Goal: Information Seeking & Learning: Learn about a topic

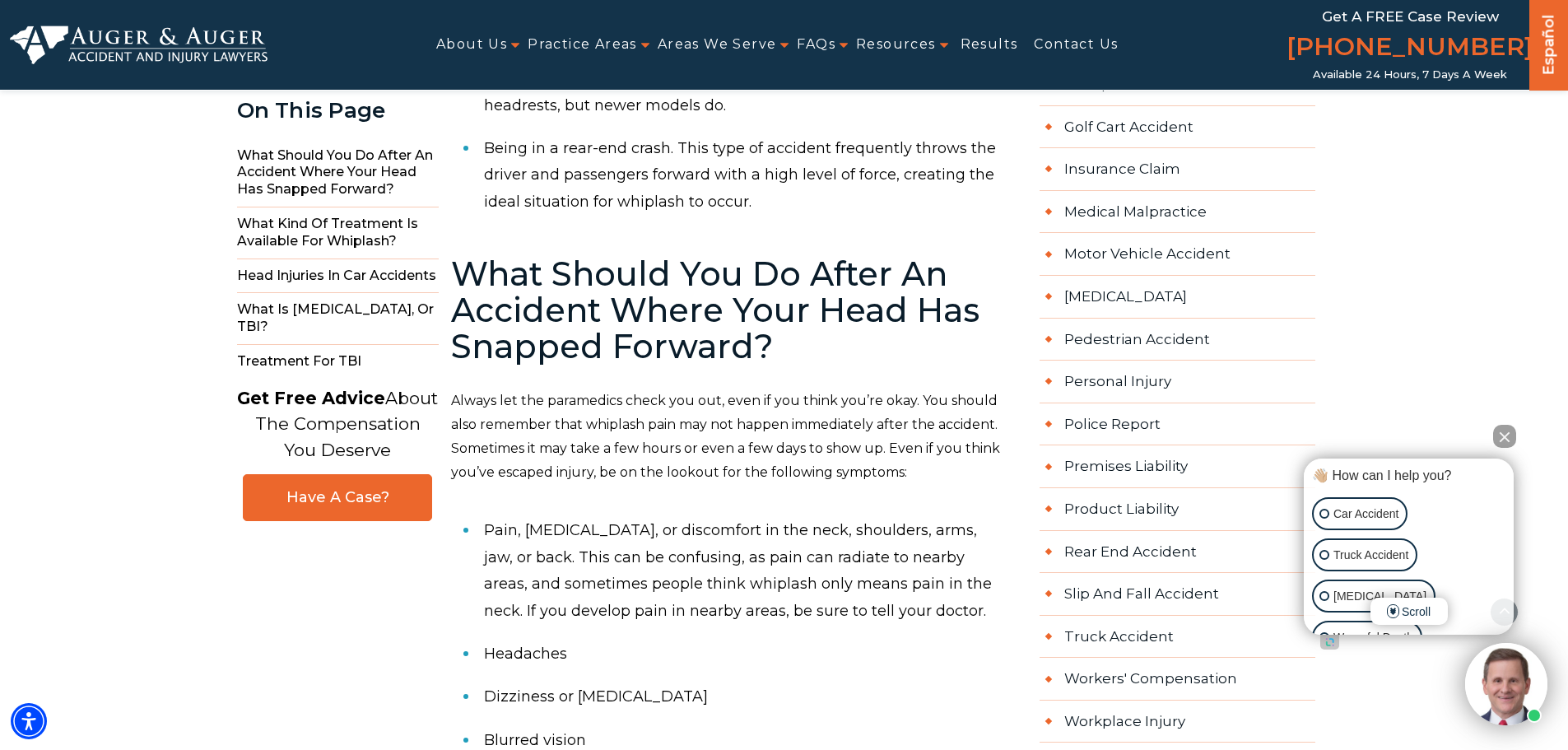
scroll to position [1070, 0]
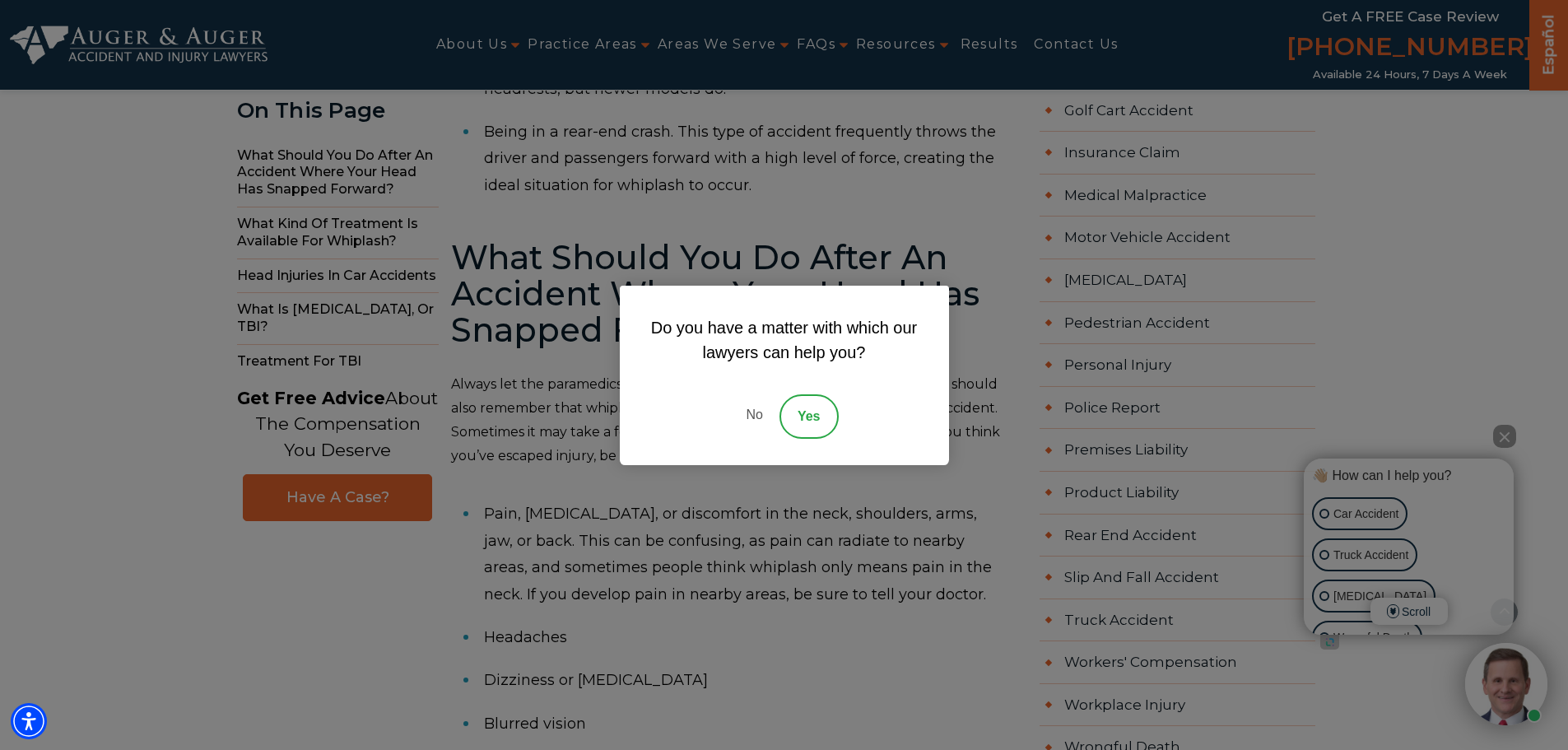
click at [751, 415] on link "No" at bounding box center [755, 416] width 50 height 44
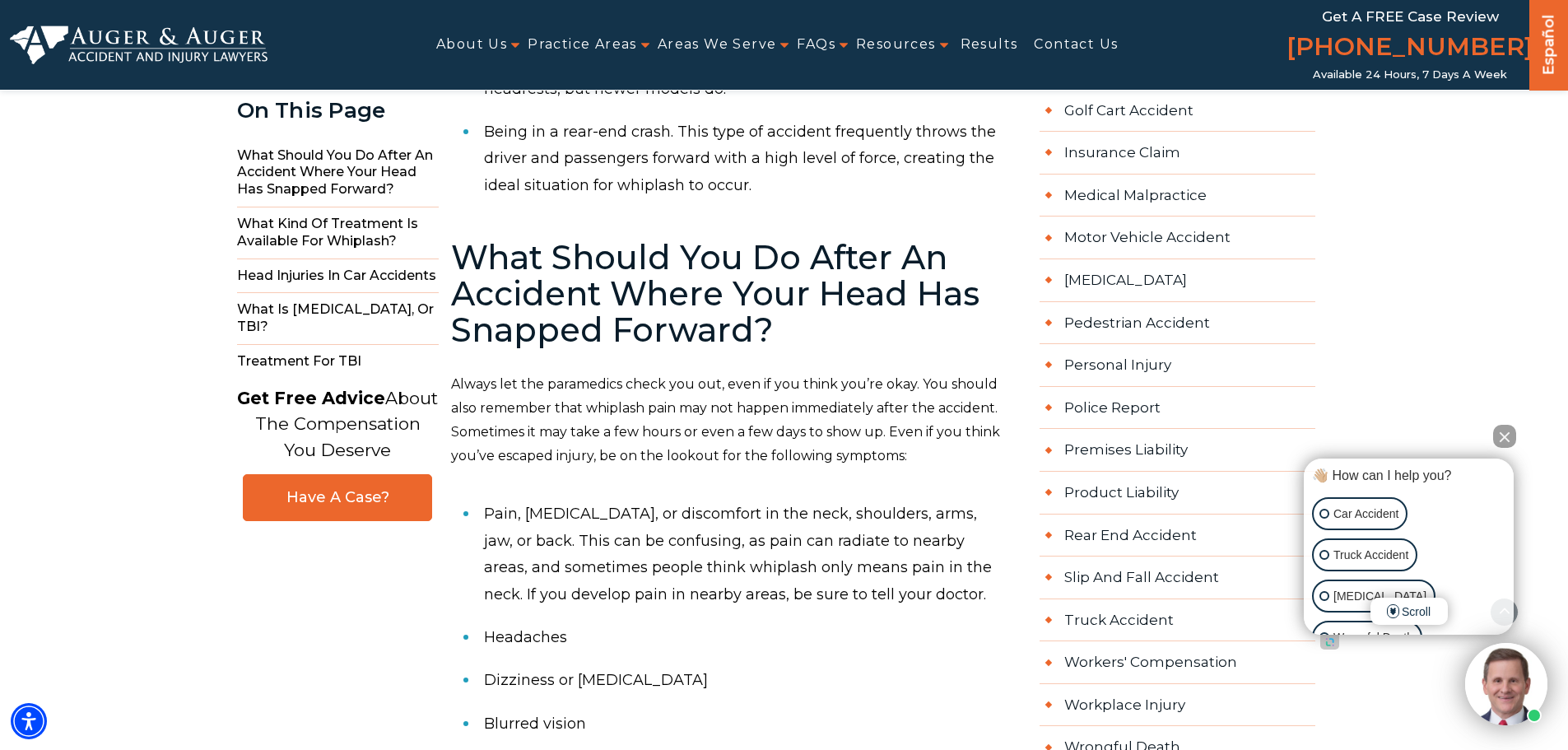
click at [628, 413] on span "Always let the paramedics check you out, even if you think you’re okay. You sho…" at bounding box center [725, 419] width 549 height 86
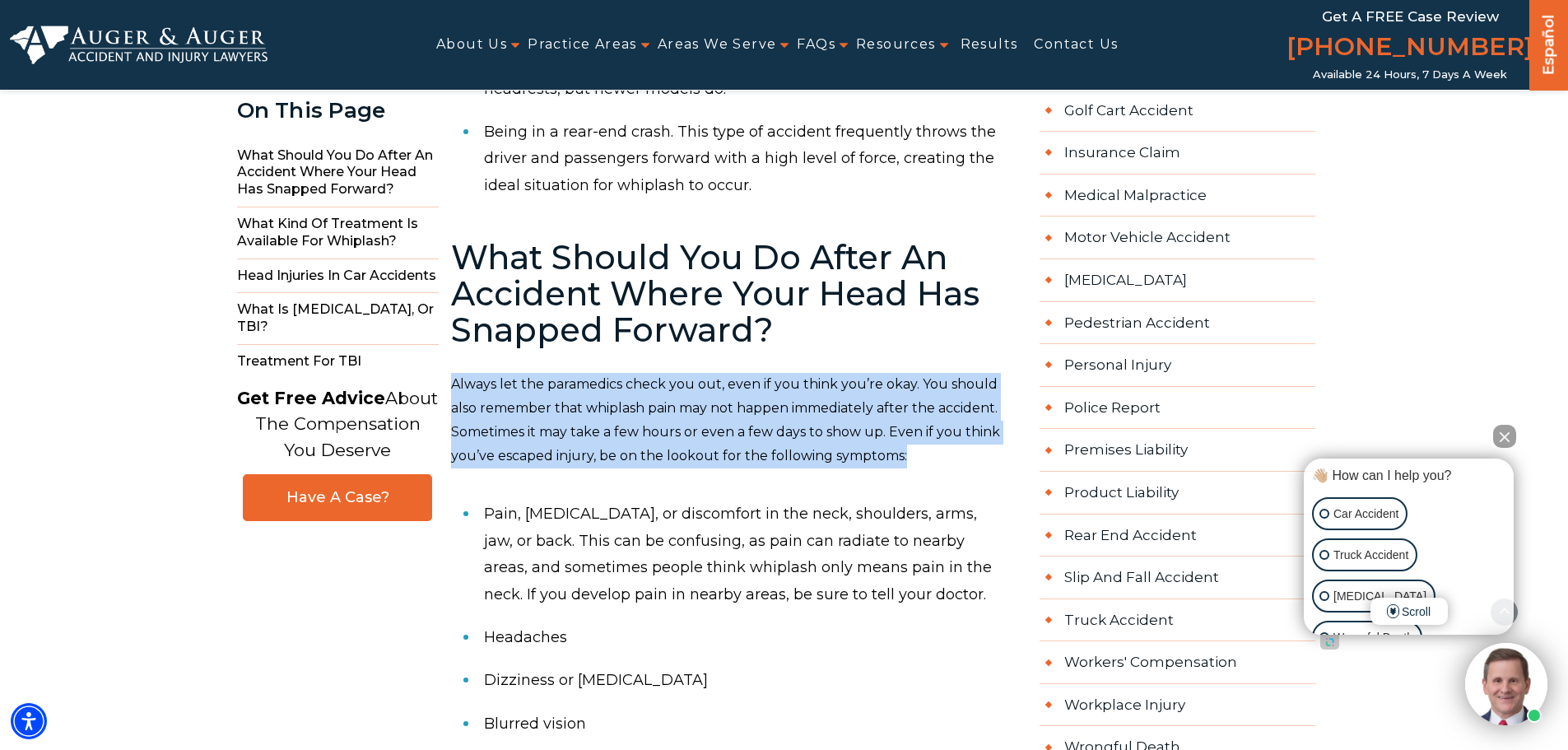
click at [628, 413] on span "Always let the paramedics check you out, even if you think you’re okay. You sho…" at bounding box center [725, 419] width 549 height 86
click at [583, 409] on span "Always let the paramedics check you out, even if you think you’re okay. You sho…" at bounding box center [725, 419] width 549 height 86
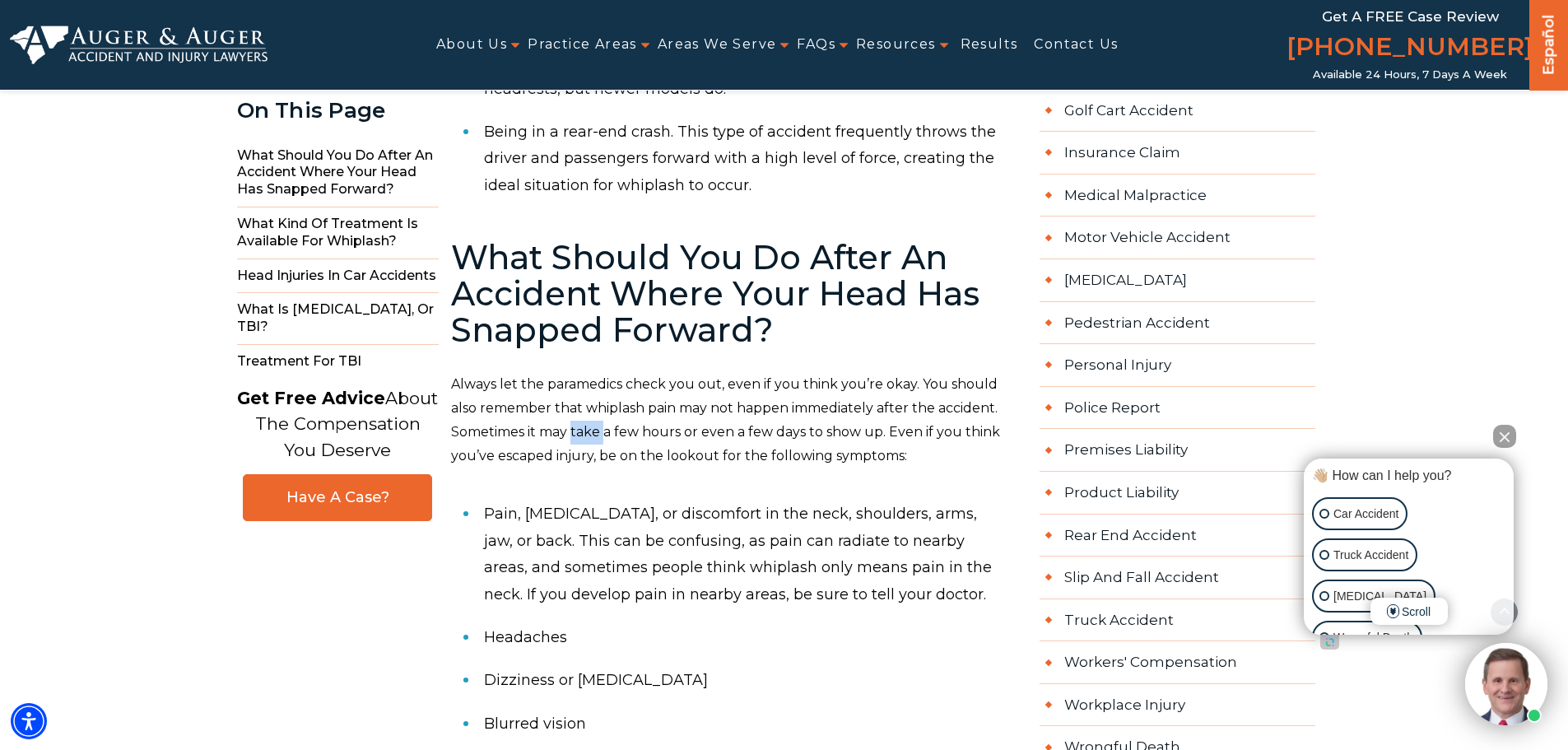
click at [583, 409] on span "Always let the paramedics check you out, even if you think you’re okay. You sho…" at bounding box center [725, 419] width 549 height 86
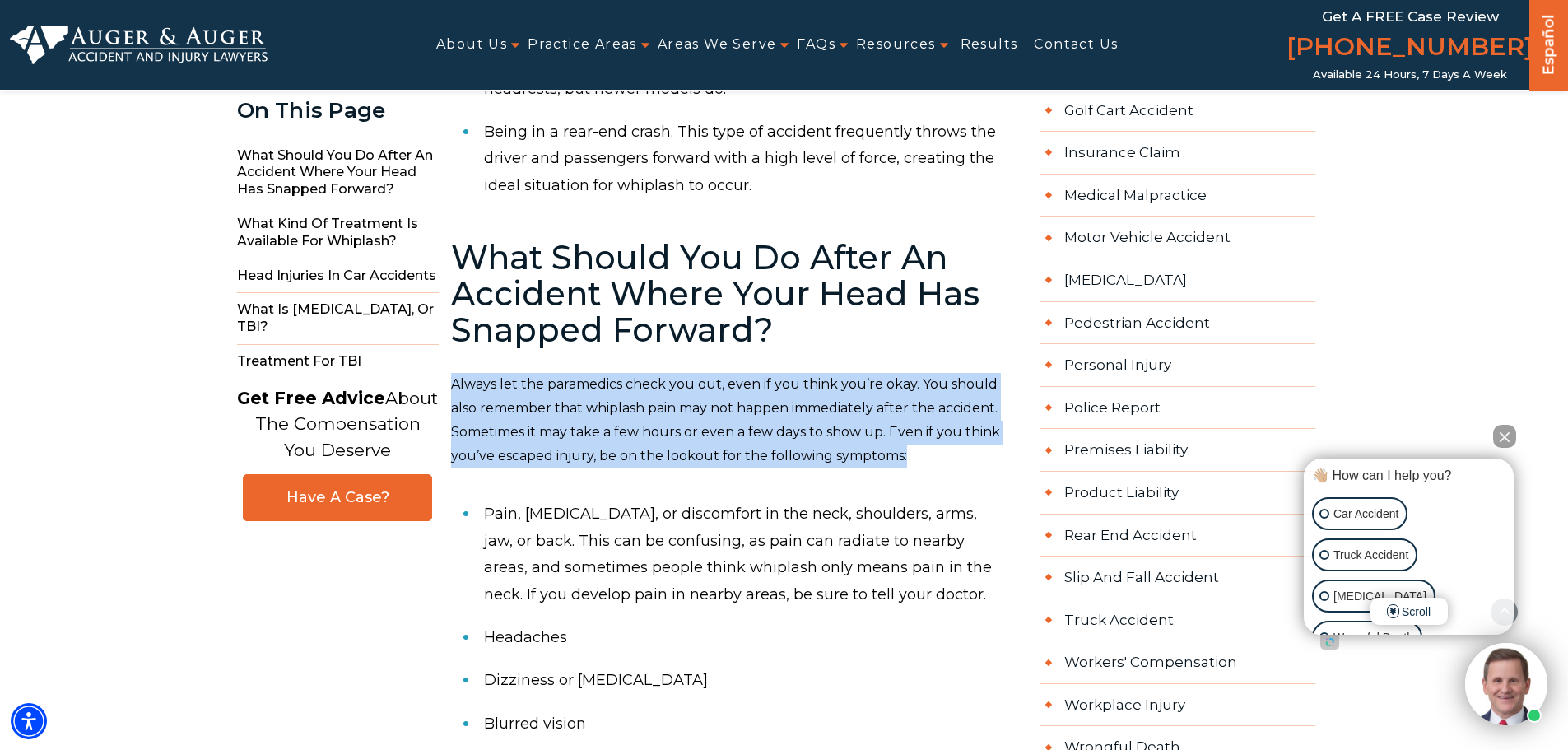
click at [583, 409] on span "Always let the paramedics check you out, even if you think you’re okay. You sho…" at bounding box center [725, 419] width 549 height 86
click at [576, 409] on span "Always let the paramedics check you out, even if you think you’re okay. You sho…" at bounding box center [725, 419] width 549 height 86
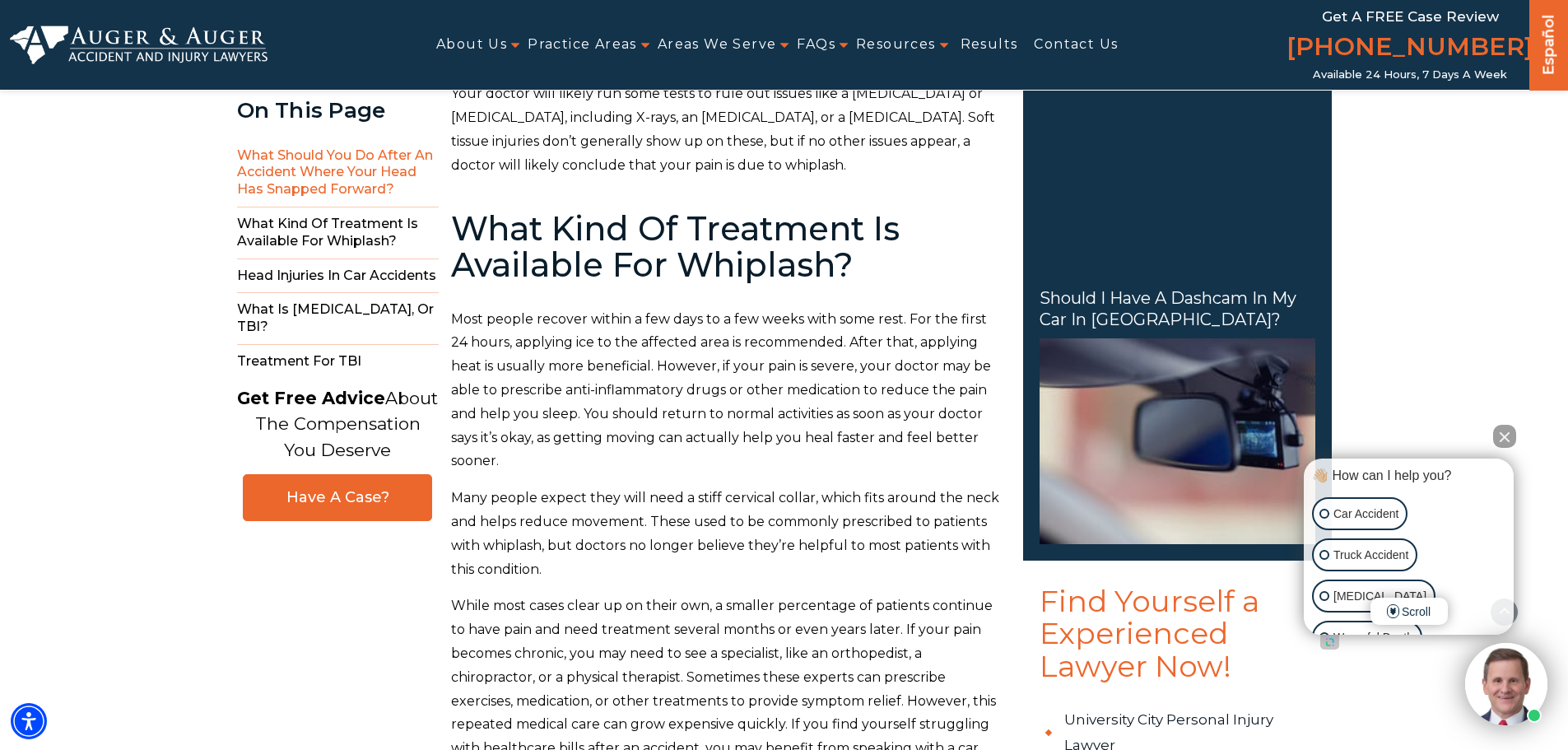
scroll to position [2222, 0]
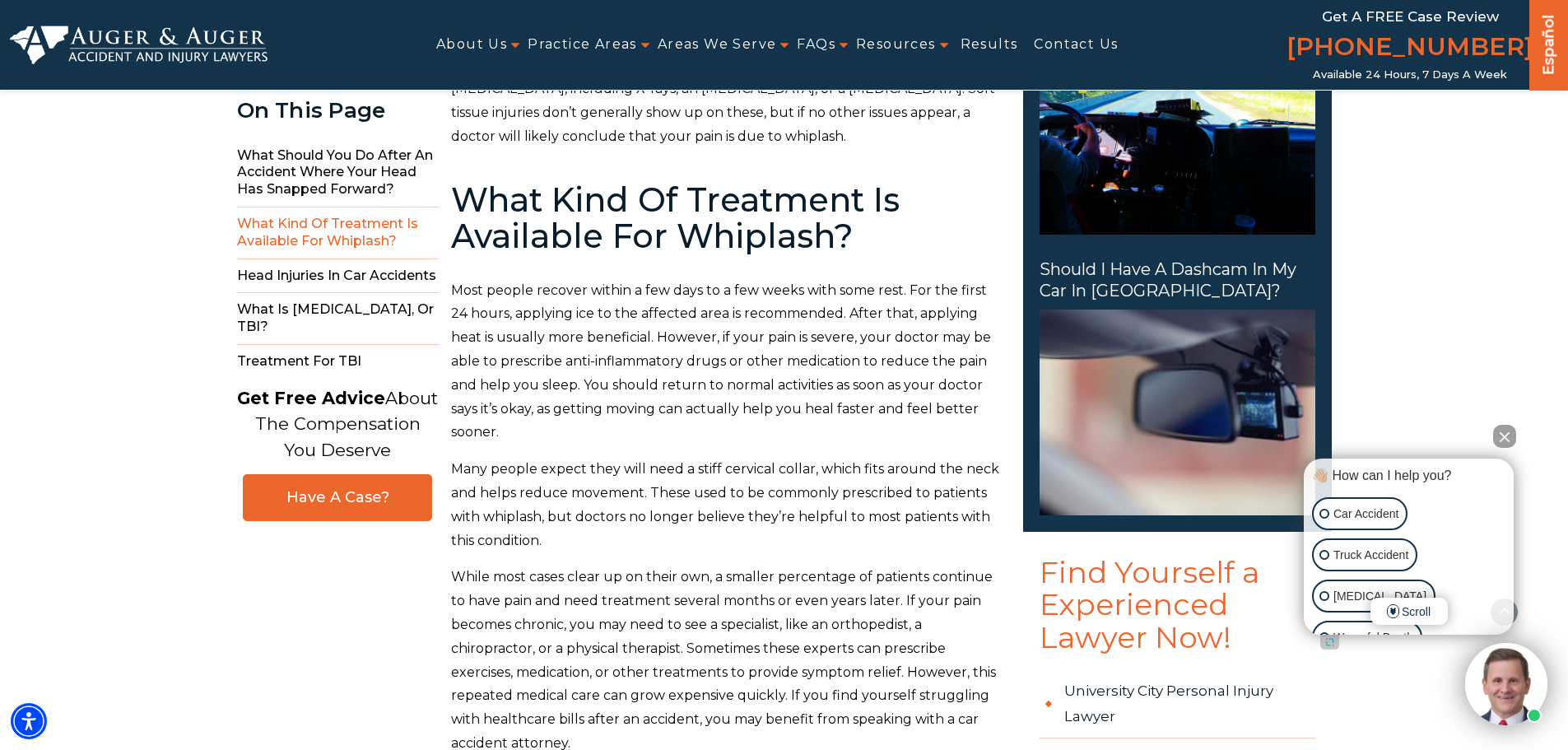
click at [497, 400] on span "Most people recover within a few days to a few weeks with some rest. For the fi…" at bounding box center [721, 361] width 540 height 158
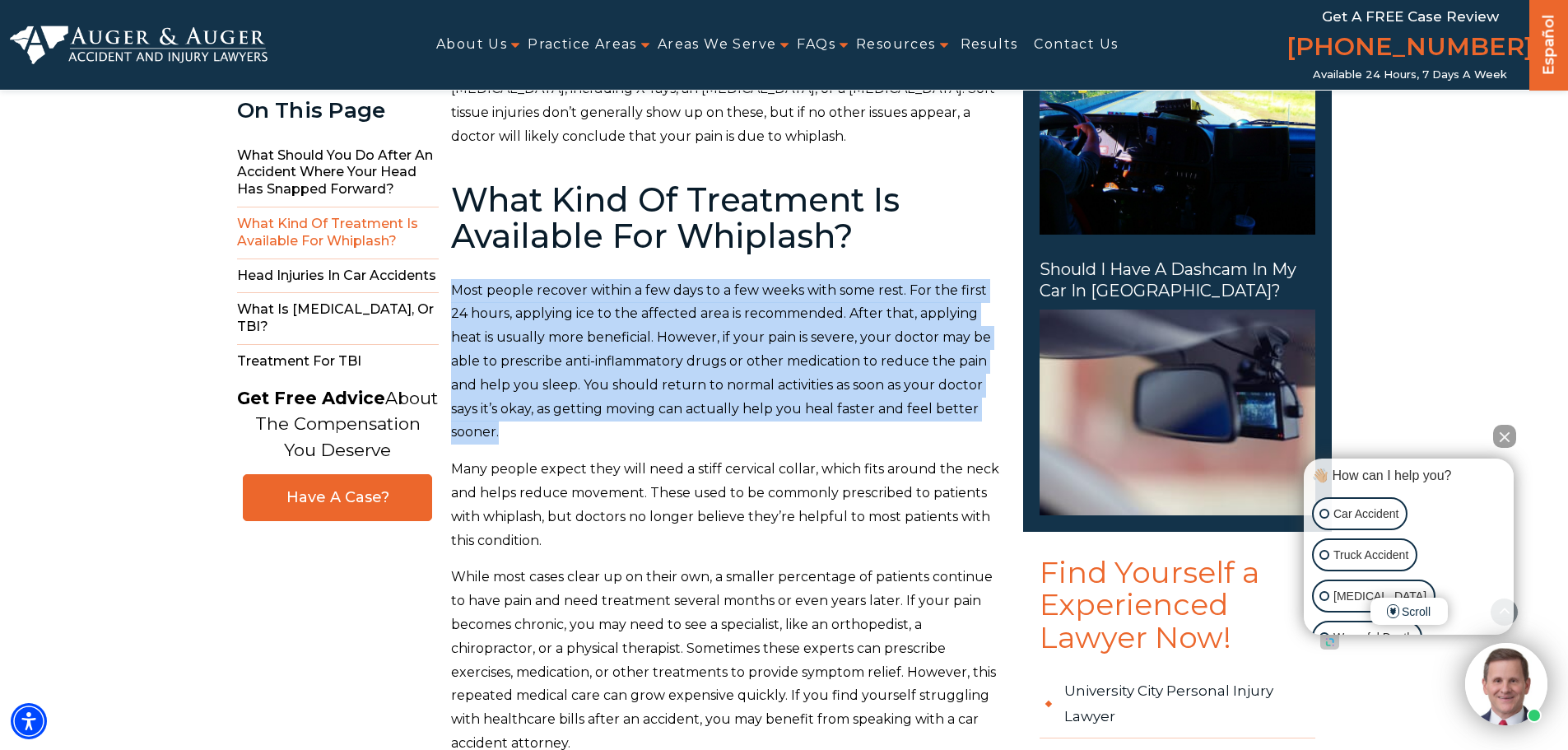
click at [497, 400] on span "Most people recover within a few days to a few weeks with some rest. For the fi…" at bounding box center [721, 361] width 540 height 158
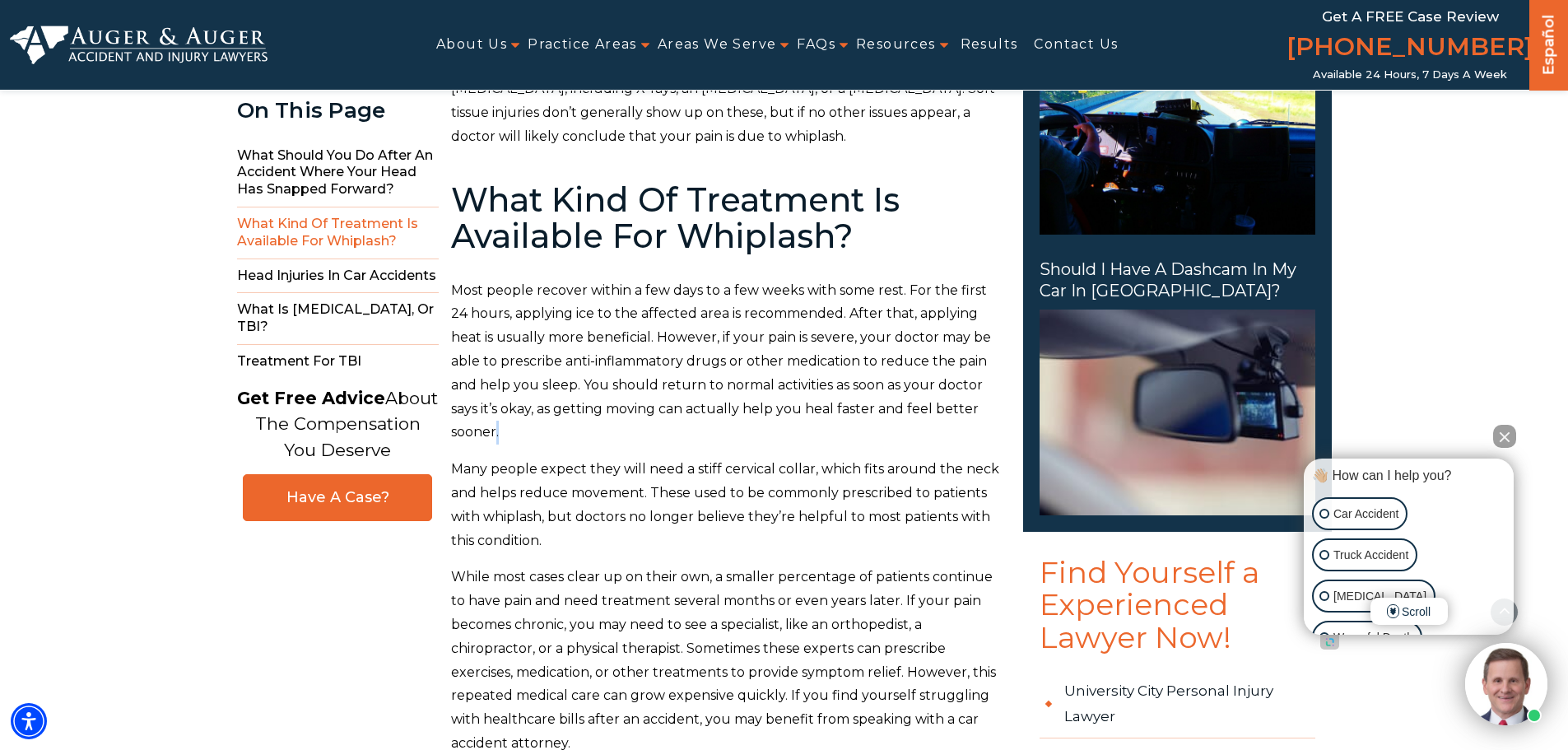
click at [497, 400] on span "Most people recover within a few days to a few weeks with some rest. For the fi…" at bounding box center [721, 361] width 540 height 158
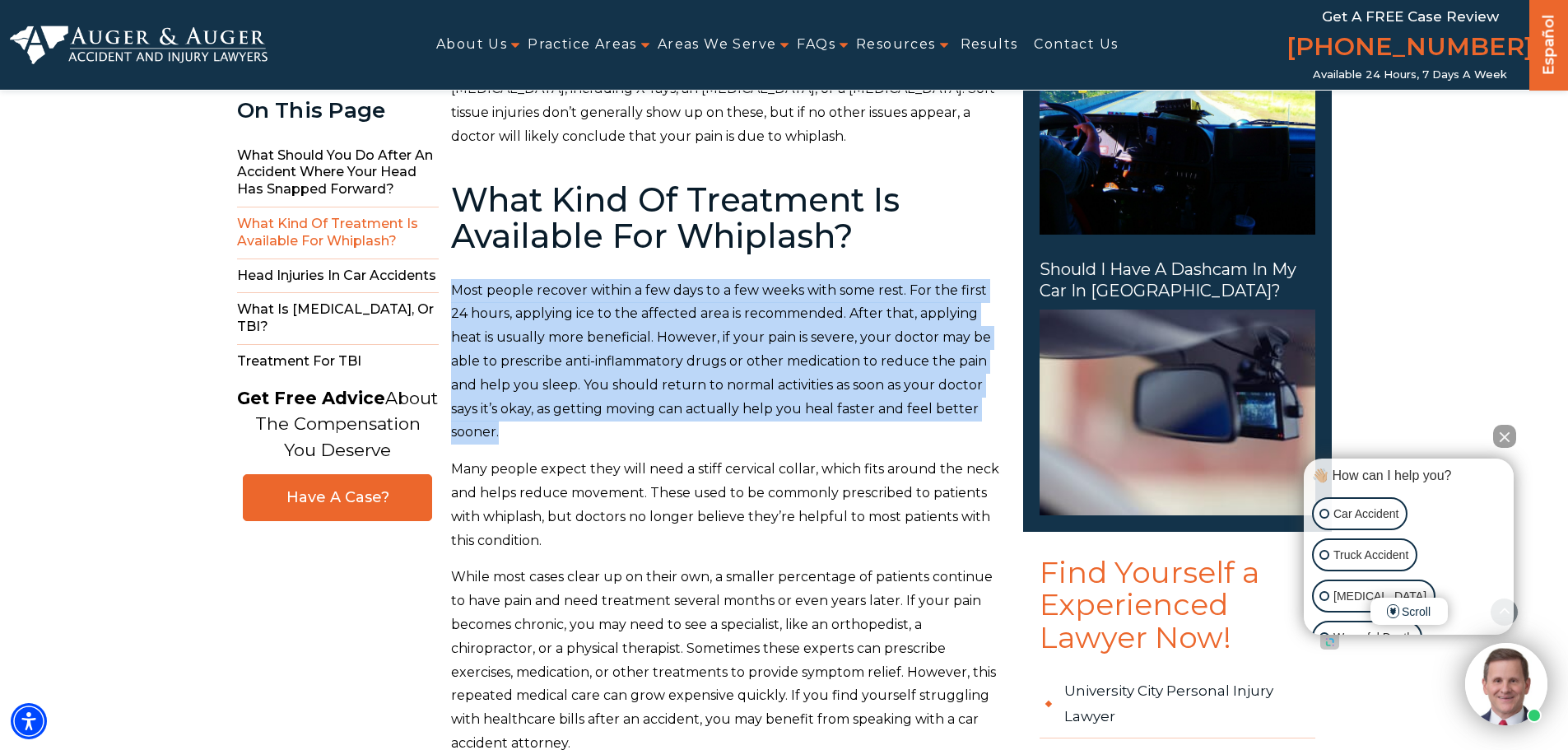
click at [497, 400] on span "Most people recover within a few days to a few weeks with some rest. For the fi…" at bounding box center [721, 361] width 540 height 158
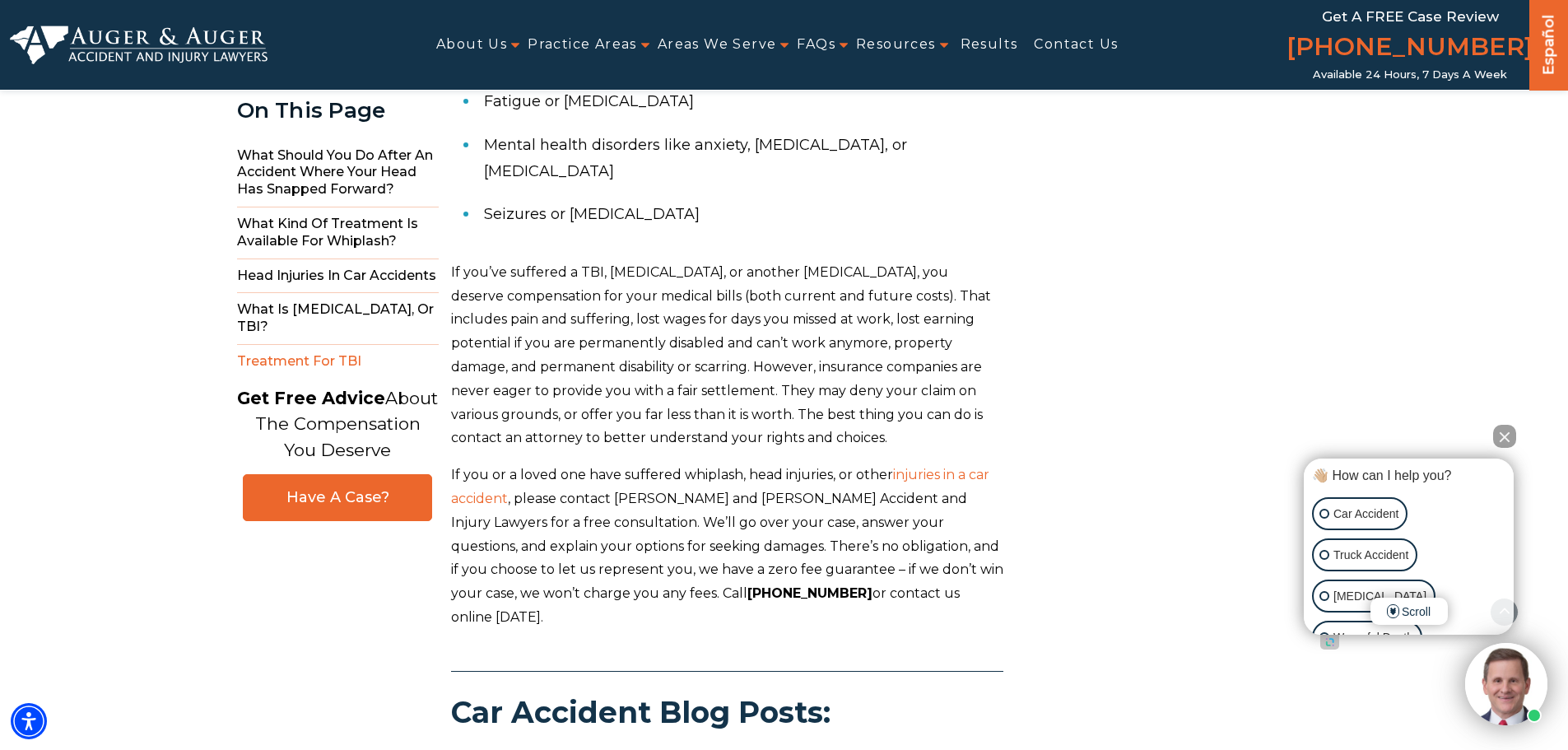
scroll to position [6749, 0]
